Goal: Communication & Community: Ask a question

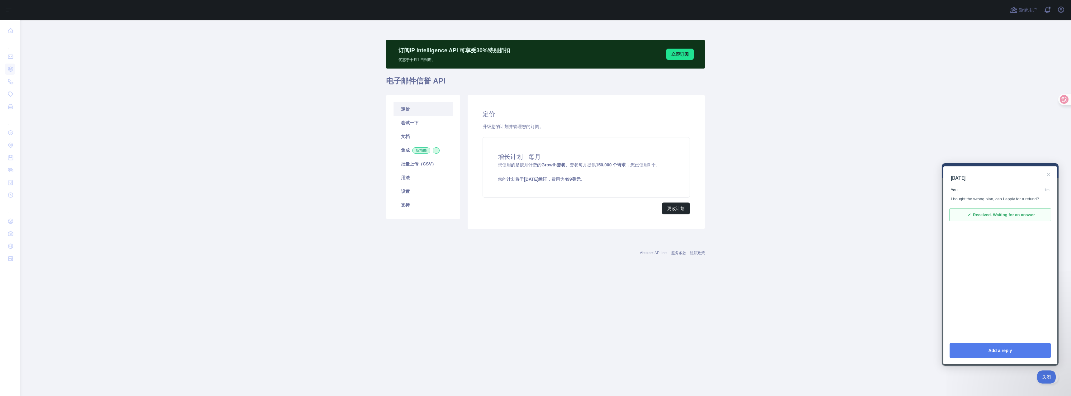
click at [997, 202] on section "You 1m I bought the wrong plan, can I apply for a refund? checkmark Received. W…" at bounding box center [1000, 202] width 99 height 37
click at [997, 198] on div "I bought the wrong plan, can I apply for a refund?" at bounding box center [1000, 199] width 99 height 6
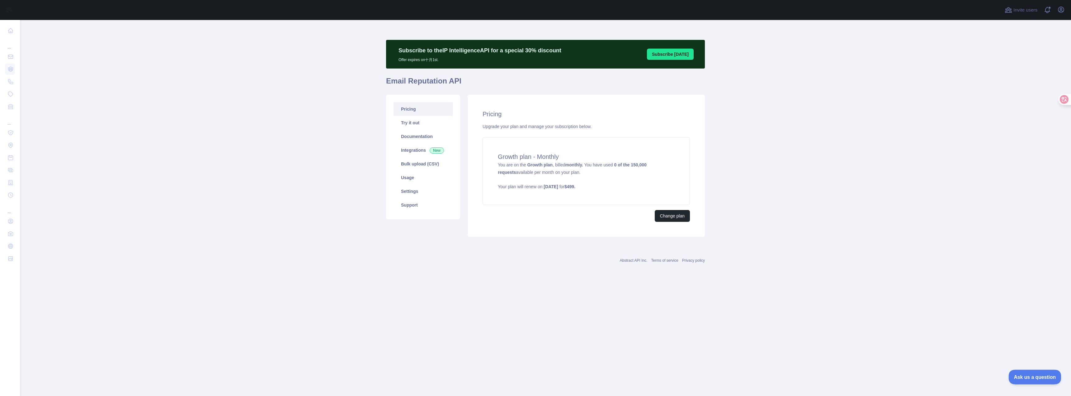
click at [1032, 370] on button "Ask us a question" at bounding box center [1032, 375] width 47 height 13
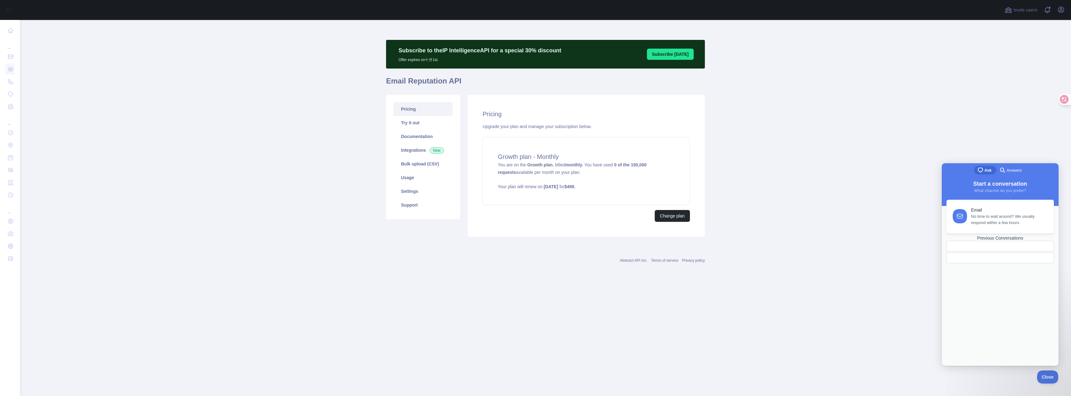
click at [999, 241] on div "Previous Conversations" at bounding box center [1000, 237] width 107 height 5
click at [984, 196] on link "I bought the wrong plan, can I apply for a refund?" at bounding box center [1000, 189] width 113 height 16
click at [1004, 388] on section "You 5h I bought the wrong plan, can I apply for a refund? checkmark Received. W…" at bounding box center [1000, 400] width 116 height 25
click at [1005, 394] on div "I bought the wrong plan, can I apply for a refund?" at bounding box center [1000, 397] width 116 height 6
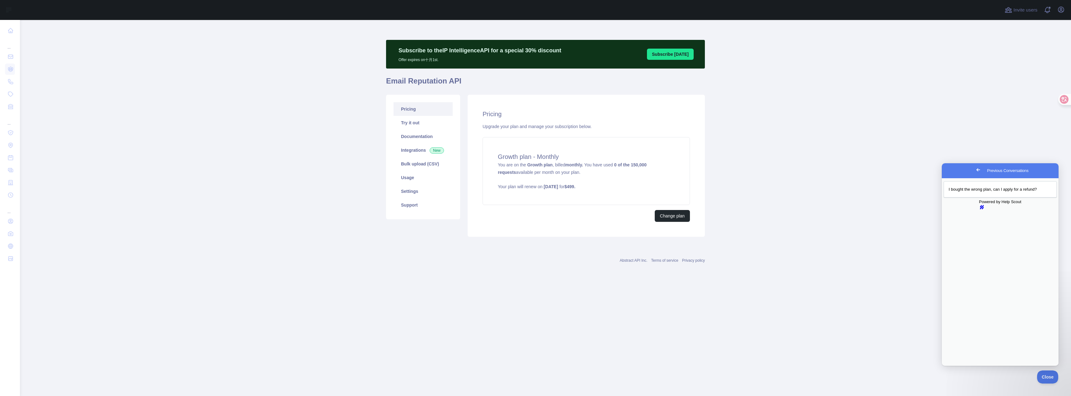
click at [1005, 394] on div "I bought the wrong plan, can I apply for a refund?" at bounding box center [1000, 397] width 116 height 6
click at [954, 366] on button "Close" at bounding box center [947, 370] width 11 height 8
click at [1022, 192] on div "Previous Conversations" at bounding box center [1000, 192] width 103 height 0
click at [1044, 375] on section "2025年9月22日 You 6h I bought the wrong plan, can I apply for a refund? checkmark …" at bounding box center [1000, 394] width 116 height 39
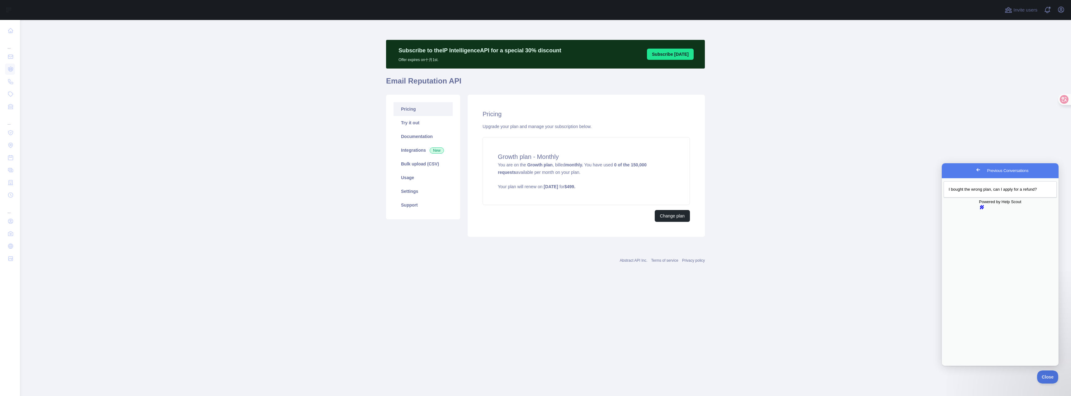
click at [1044, 375] on section "2025年9月22日 You 6h I bought the wrong plan, can I apply for a refund? checkmark …" at bounding box center [1000, 394] width 116 height 39
click at [954, 366] on button "Close" at bounding box center [947, 370] width 11 height 8
click at [928, 166] on main "Subscribe to the IP Intelligence API for a special 30 % discount Offer expires …" at bounding box center [545, 208] width 1051 height 376
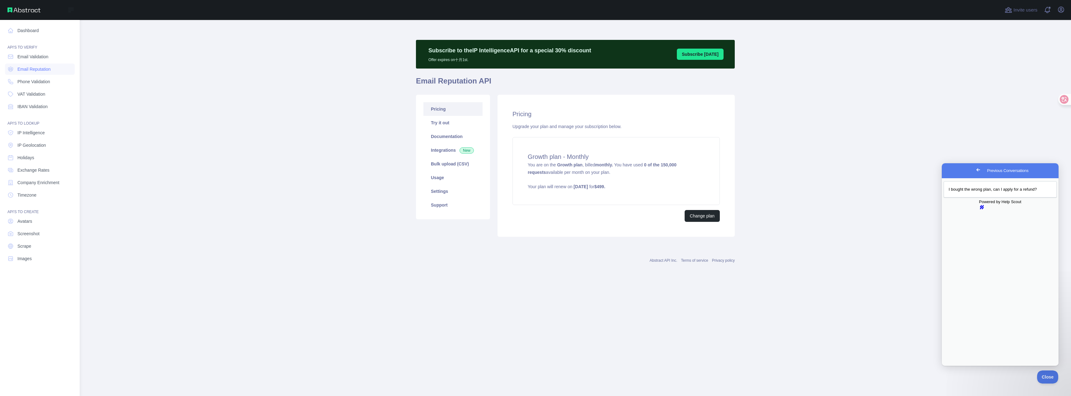
click at [11, 7] on div "Open sidebar" at bounding box center [40, 10] width 80 height 20
click at [18, 10] on img at bounding box center [23, 9] width 33 height 5
click at [27, 30] on link "Dashboard" at bounding box center [40, 30] width 70 height 11
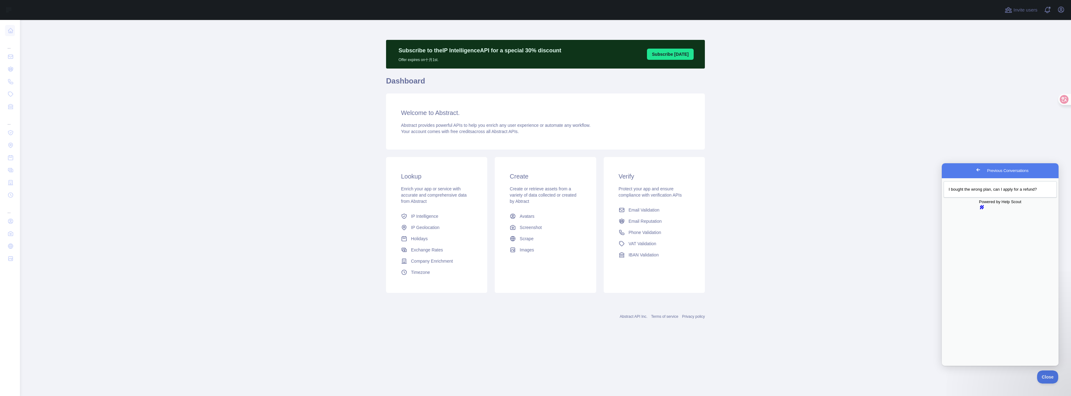
click at [739, 191] on main "Subscribe to the IP Intelligence API for a special 30 % discount Offer expires …" at bounding box center [545, 208] width 1051 height 376
click at [1060, 8] on icon "button" at bounding box center [1061, 9] width 7 height 7
click at [1022, 43] on link "帐户设置" at bounding box center [1032, 45] width 70 height 11
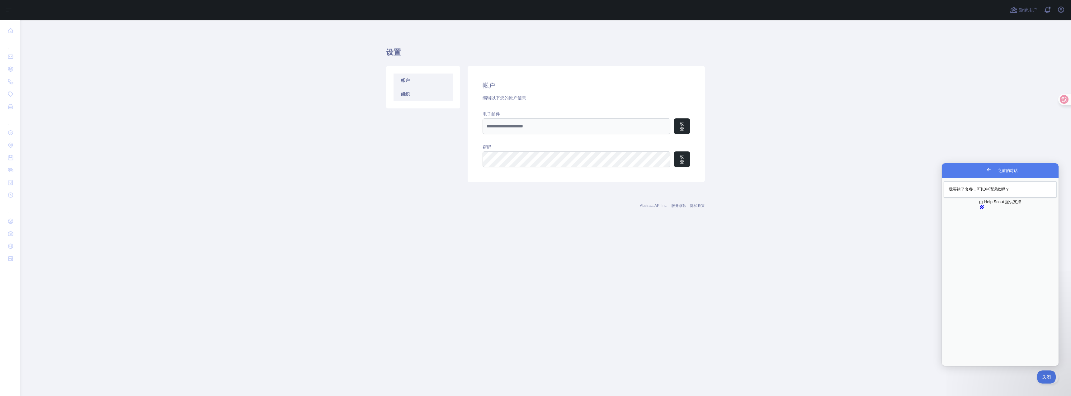
click at [415, 91] on link "组织" at bounding box center [423, 94] width 59 height 14
click at [1060, 9] on icon "button" at bounding box center [1061, 9] width 7 height 7
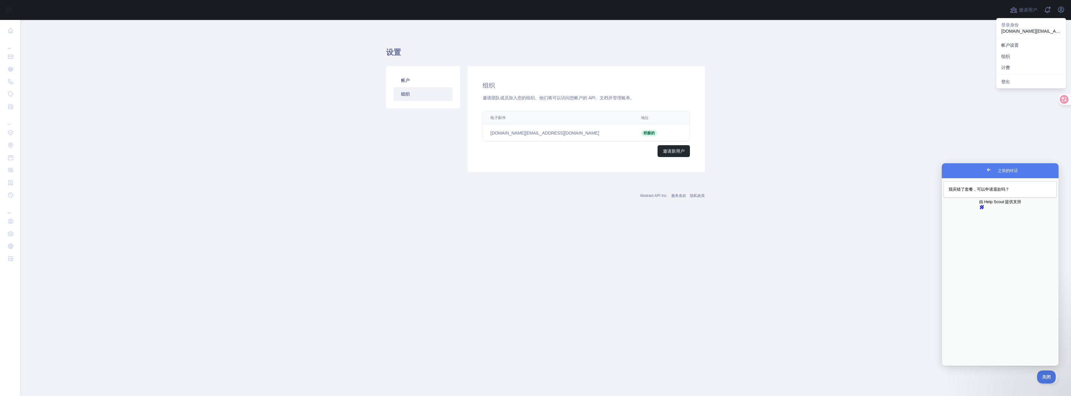
click at [1020, 29] on font "steinstov.win@gmail.com" at bounding box center [1056, 31] width 109 height 5
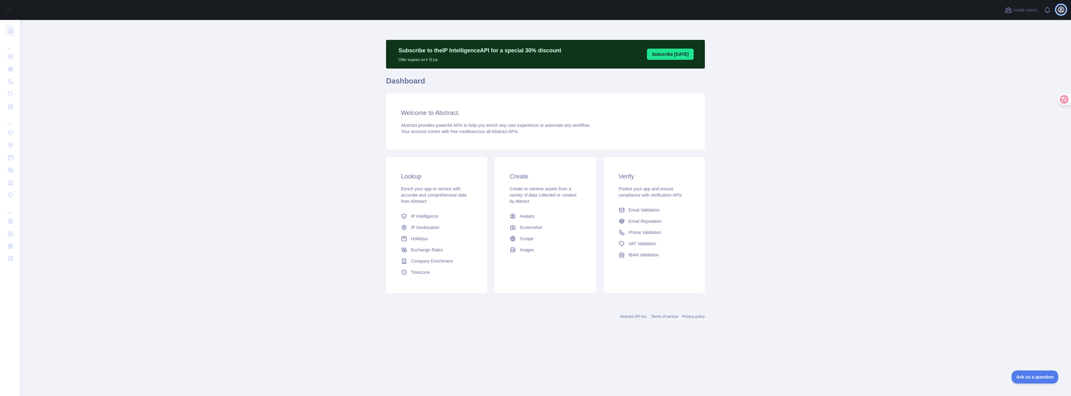
click at [1063, 6] on icon "button" at bounding box center [1061, 9] width 7 height 7
click at [1028, 77] on button "Sign out" at bounding box center [1032, 81] width 70 height 11
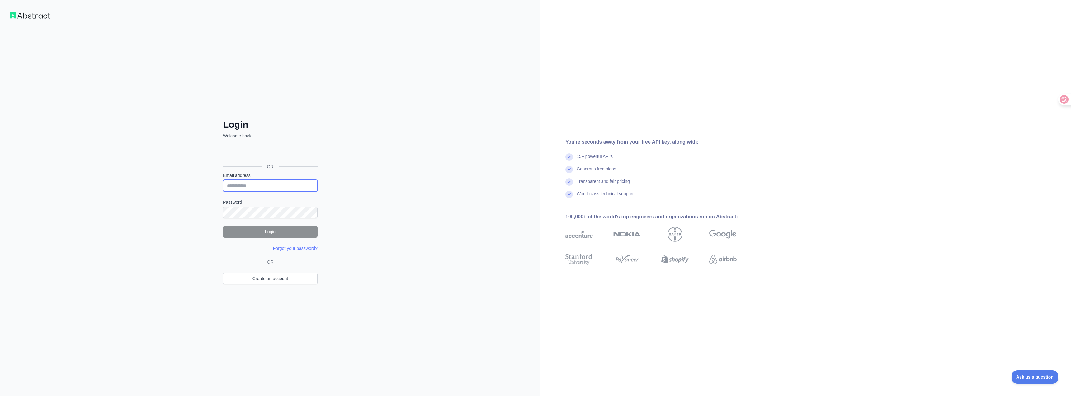
type input "**********"
click at [31, 18] on img at bounding box center [30, 15] width 40 height 6
click at [19, 12] on img at bounding box center [30, 15] width 40 height 6
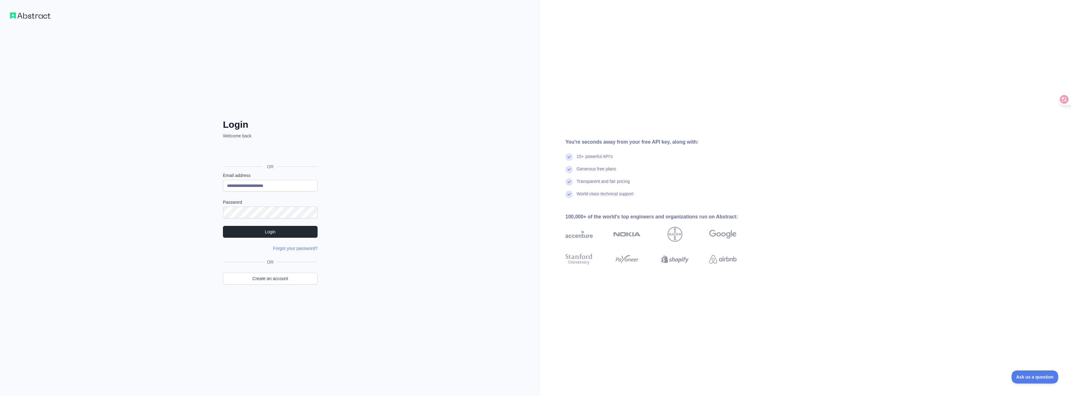
click at [19, 12] on img at bounding box center [30, 15] width 40 height 6
click at [593, 241] on img at bounding box center [579, 234] width 27 height 15
click at [589, 185] on div "Transparent and fair pricing" at bounding box center [603, 184] width 53 height 12
click at [585, 155] on div "15+ powerful API's" at bounding box center [595, 159] width 36 height 12
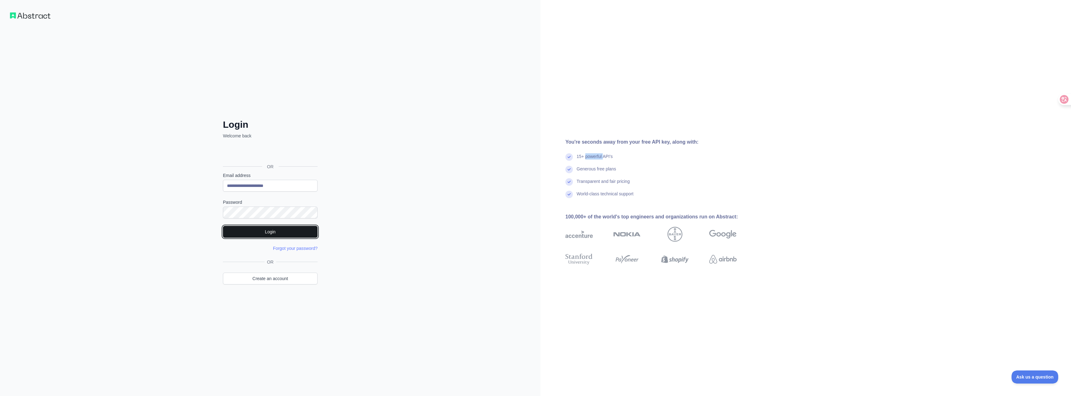
click at [282, 232] on button "Login" at bounding box center [270, 232] width 95 height 12
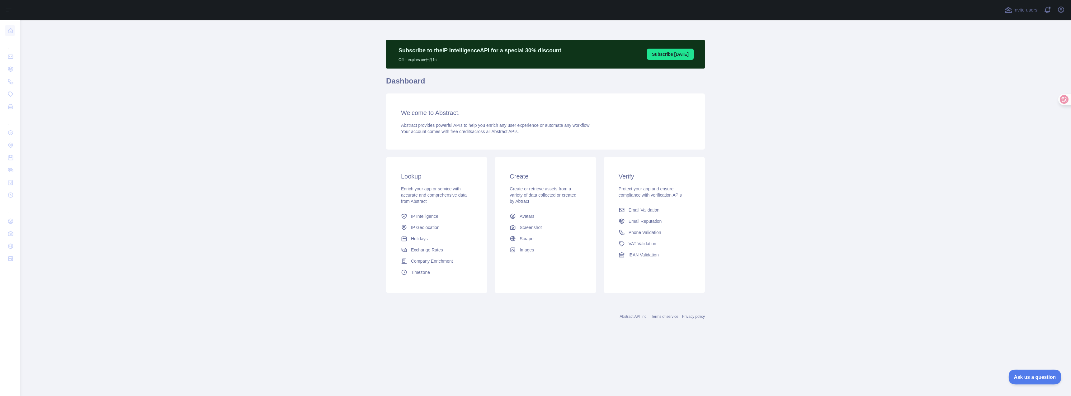
click at [1030, 371] on button "Ask us a question" at bounding box center [1032, 375] width 47 height 13
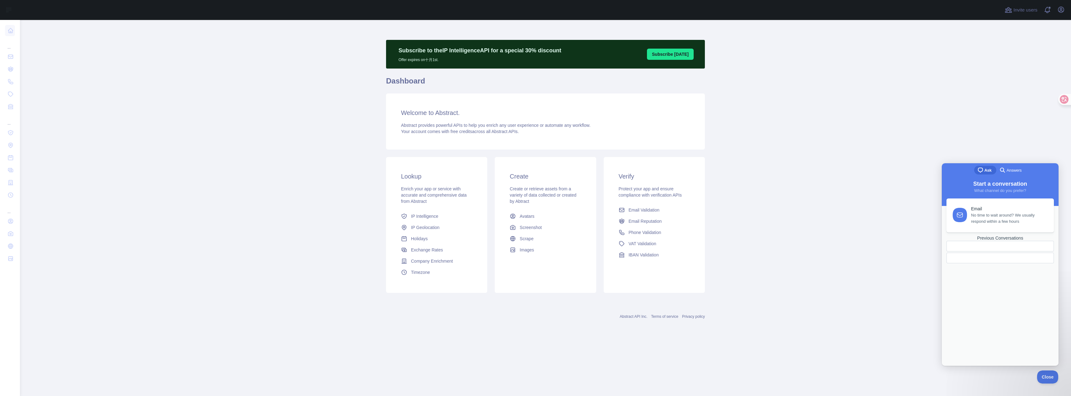
click at [1000, 224] on span "No time to wait around? We usually respond within a few hours" at bounding box center [1009, 218] width 76 height 12
click at [1014, 172] on span "Answers" at bounding box center [1021, 170] width 15 height 6
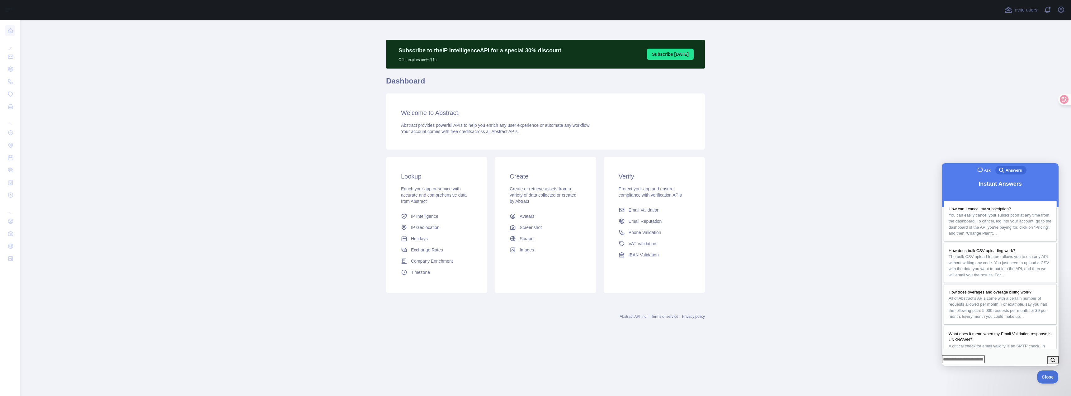
click at [991, 173] on link "chat-square Ask" at bounding box center [984, 170] width 21 height 9
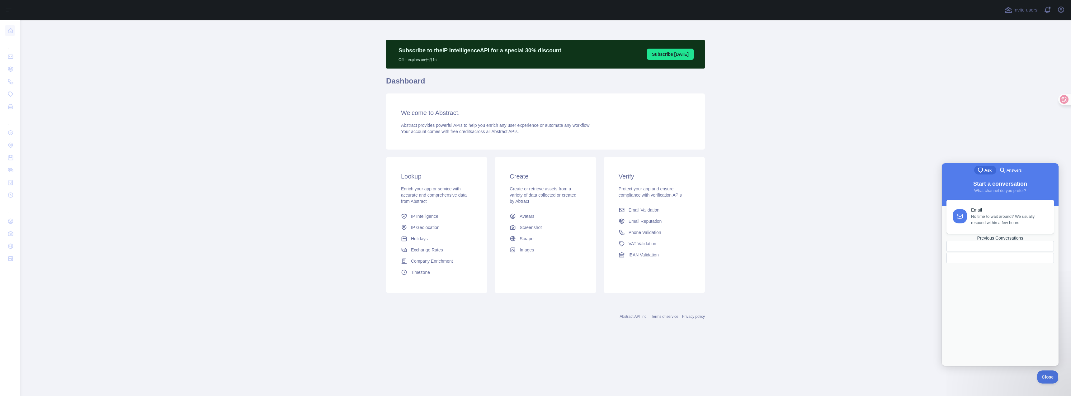
click at [1009, 241] on div "Previous Conversations" at bounding box center [1000, 237] width 107 height 5
click at [992, 192] on div "Previous Conversations" at bounding box center [1000, 192] width 103 height 0
click at [1005, 394] on div "I bought the wrong plan, can I apply for a refund?" at bounding box center [1000, 397] width 116 height 6
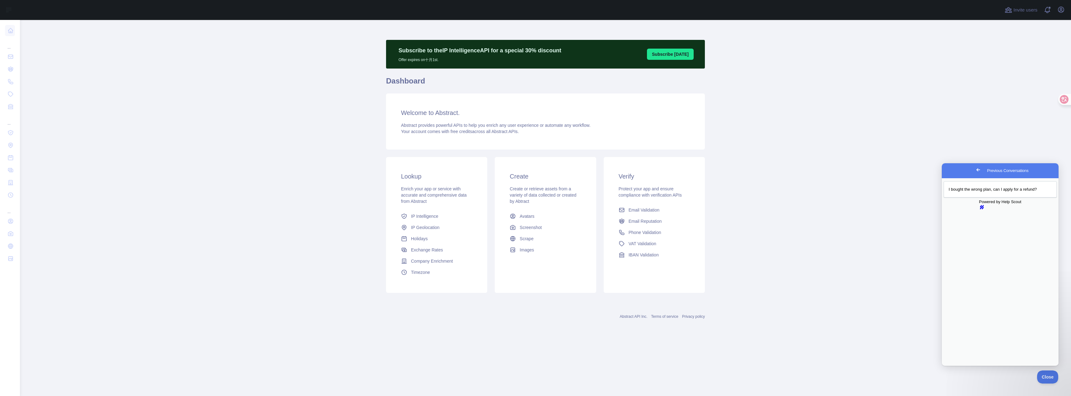
drag, startPoint x: 1014, startPoint y: 197, endPoint x: 1034, endPoint y: 281, distance: 86.1
click at [1014, 394] on div "I bought the wrong plan, can I apply for a refund?" at bounding box center [1000, 397] width 116 height 6
click at [1000, 388] on div "You 6h I bought the wrong plan, can I apply for a refund?" at bounding box center [1000, 394] width 116 height 12
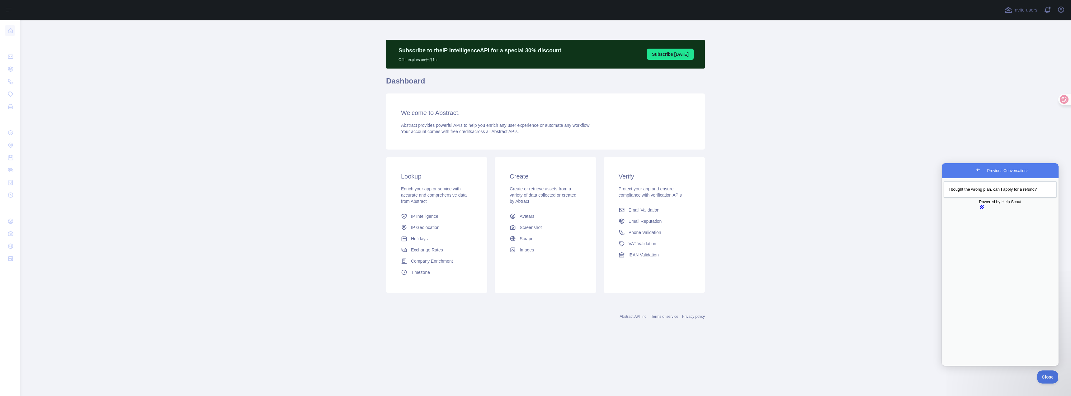
click at [1000, 388] on div "You 6h I bought the wrong plan, can I apply for a refund?" at bounding box center [1000, 394] width 116 height 12
click at [1005, 394] on div "I bought the wrong plan, can I apply for a refund?" at bounding box center [1000, 397] width 116 height 6
drag, startPoint x: 1041, startPoint y: 199, endPoint x: 947, endPoint y: 198, distance: 94.7
click at [947, 375] on div "2025年9月22日 You 6h I bought the wrong plan, can I apply for a refund? checkmark …" at bounding box center [1000, 394] width 116 height 39
copy div "I bought the wrong plan, can I apply for a refund?"
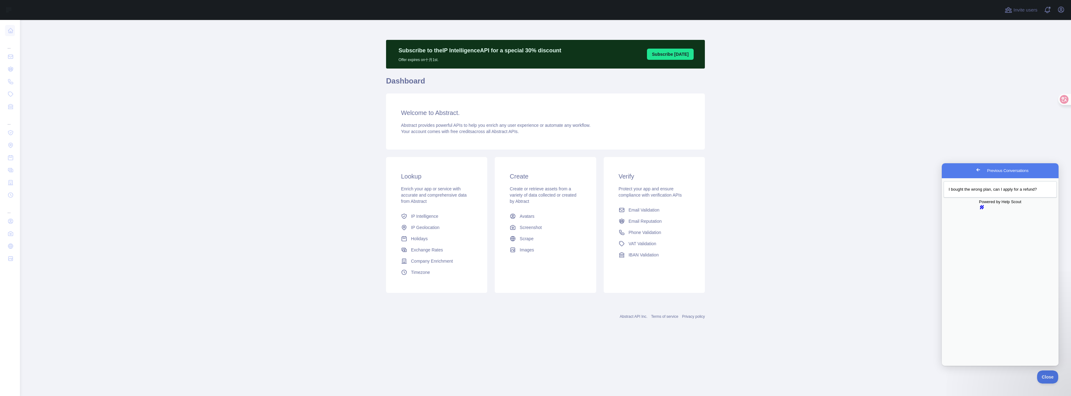
click at [835, 171] on main "Subscribe to the IP Intelligence API for a special 30 % discount Offer expires …" at bounding box center [545, 208] width 1051 height 376
